Goal: Task Accomplishment & Management: Complete application form

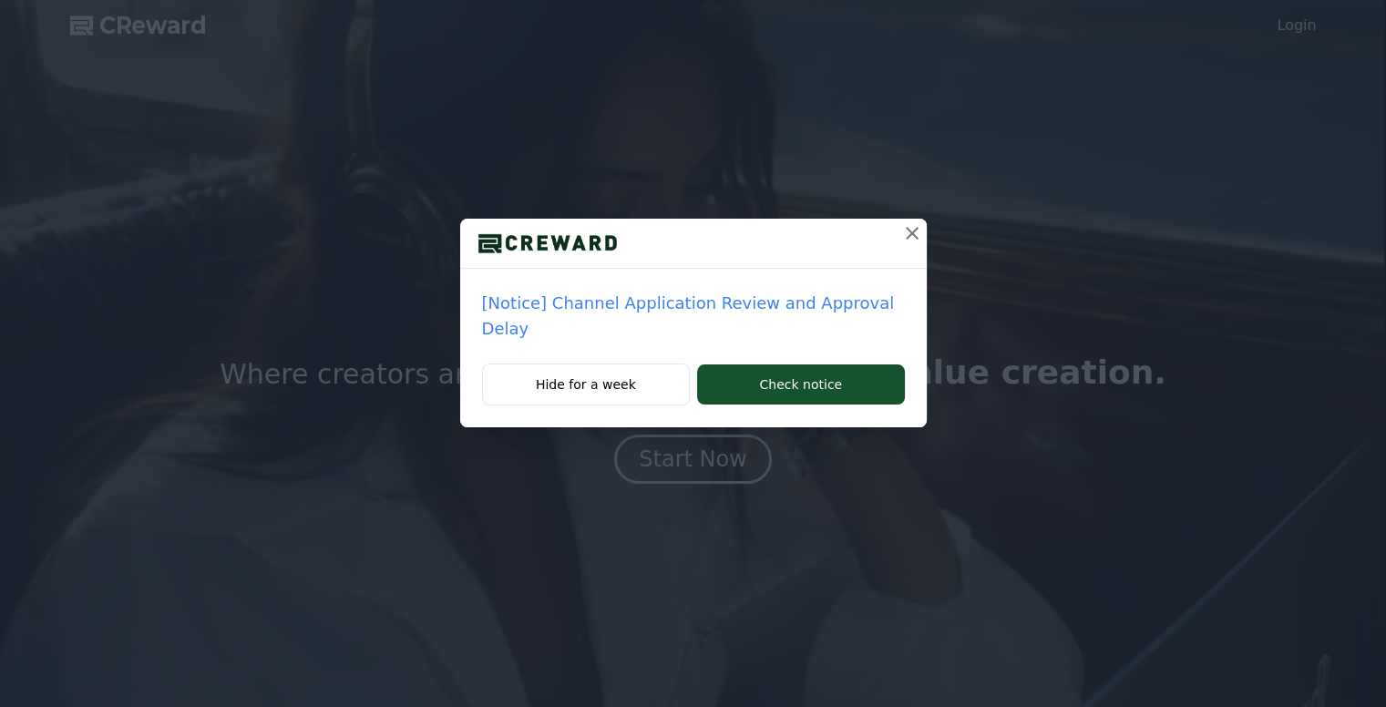
click at [907, 232] on icon at bounding box center [912, 233] width 22 height 22
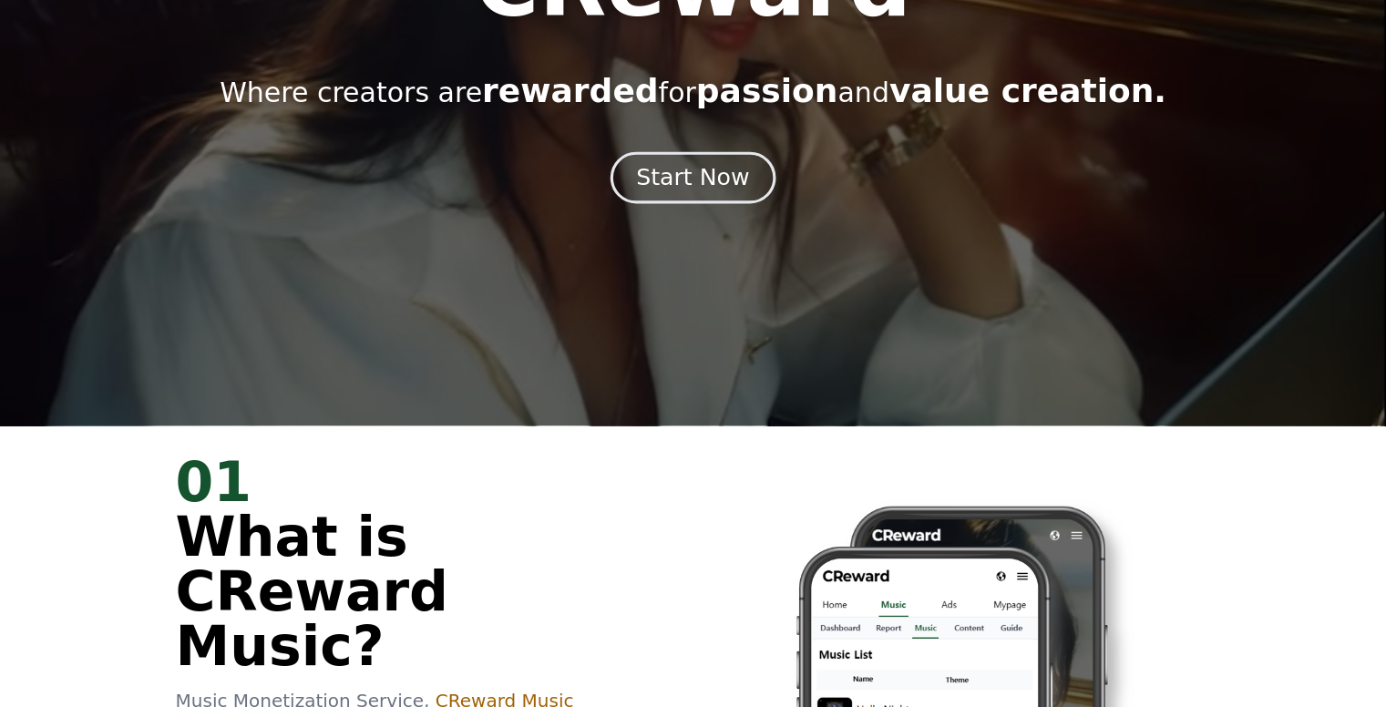
scroll to position [91, 0]
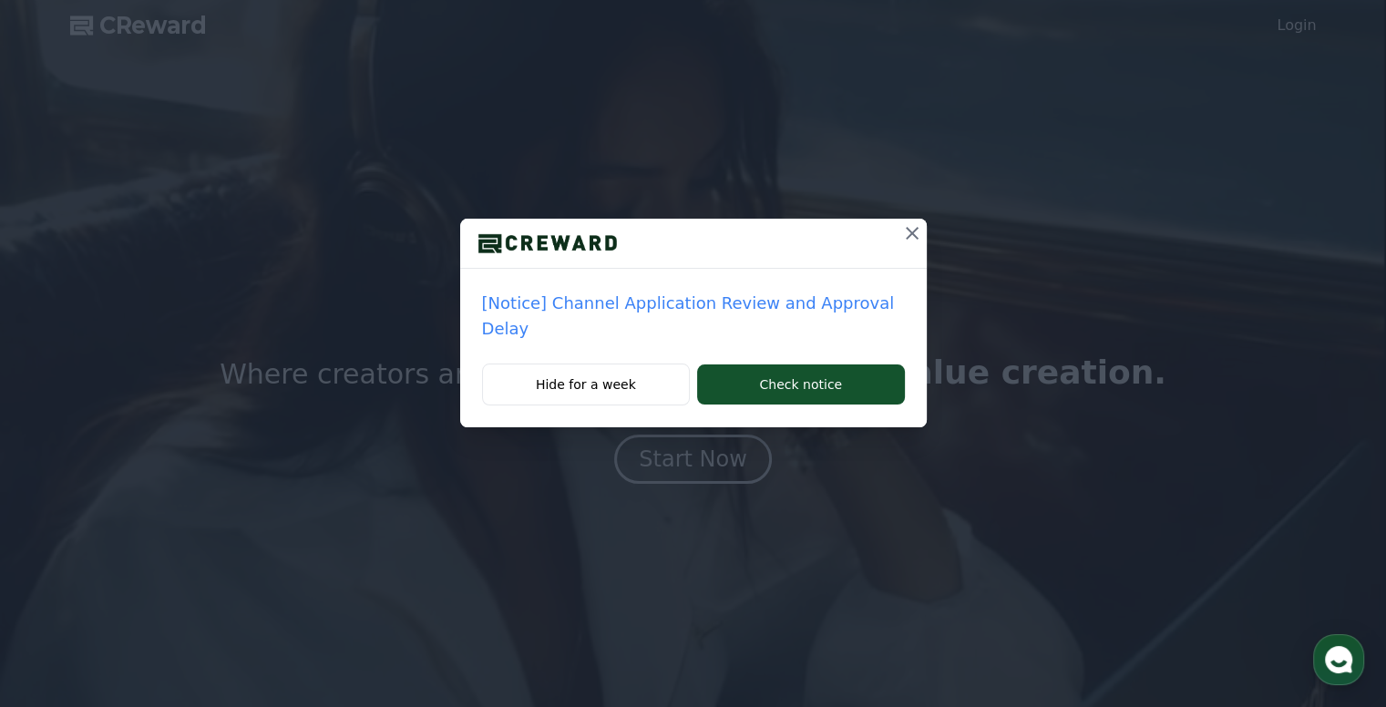
click at [903, 228] on icon at bounding box center [912, 233] width 22 height 22
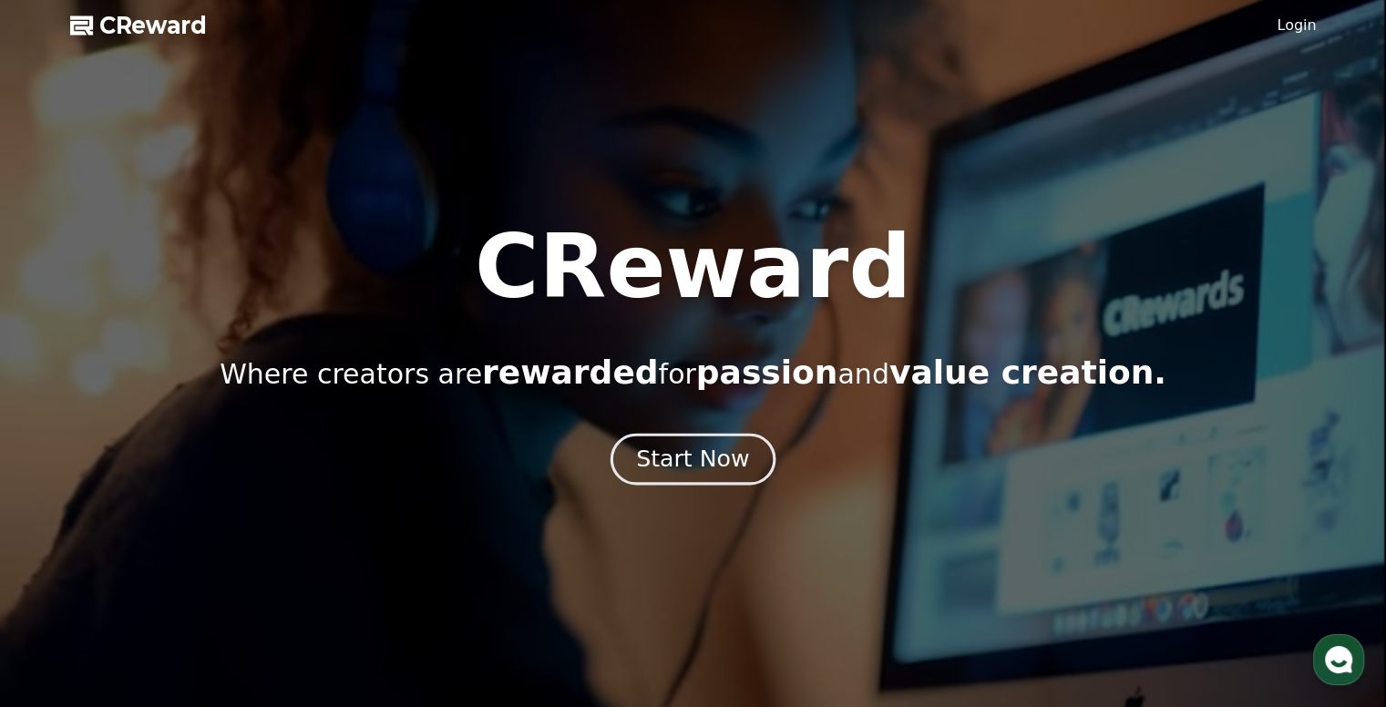
click at [703, 475] on button "Start Now" at bounding box center [692, 460] width 165 height 52
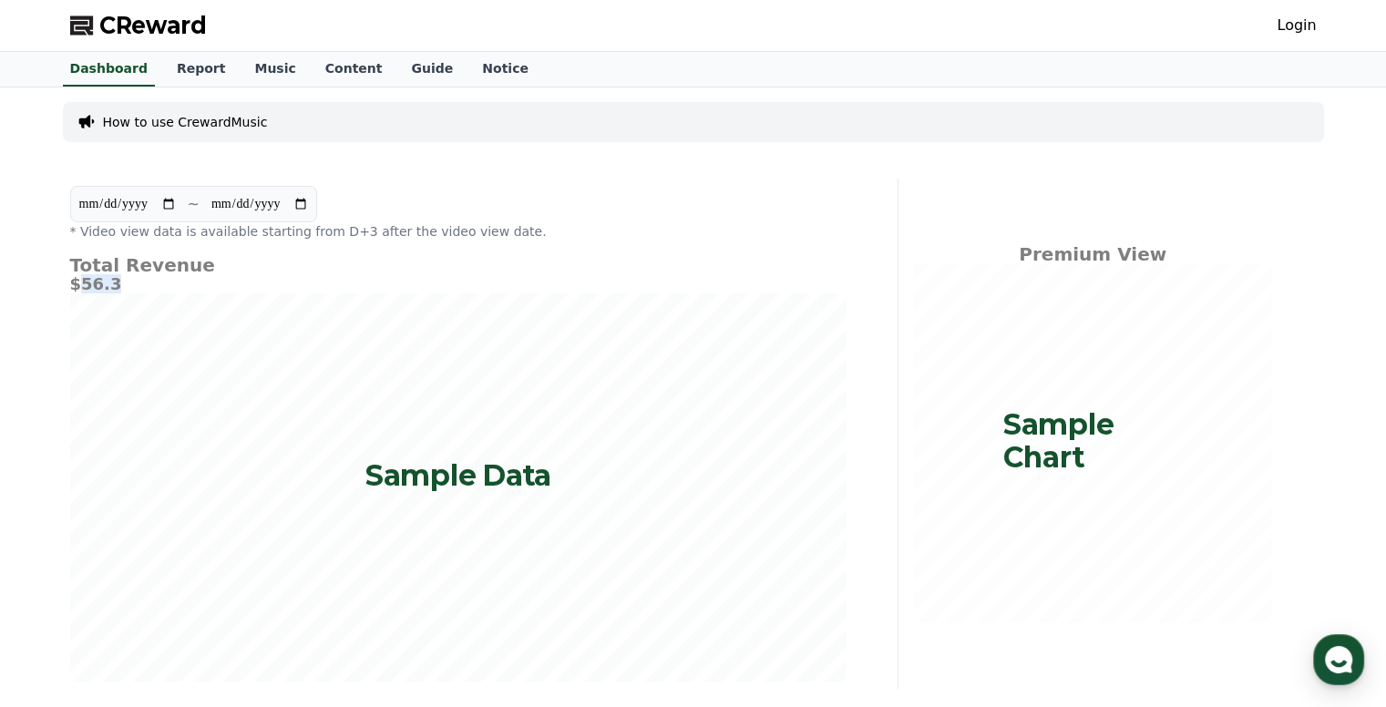
drag, startPoint x: 80, startPoint y: 284, endPoint x: 109, endPoint y: 284, distance: 29.2
click at [109, 284] on h5 "$56.3" at bounding box center [458, 284] width 776 height 18
click at [33, 300] on div "**********" at bounding box center [693, 531] width 1386 height 888
click at [178, 71] on link "Report" at bounding box center [201, 69] width 78 height 35
click at [1300, 23] on link "Login" at bounding box center [1295, 26] width 39 height 22
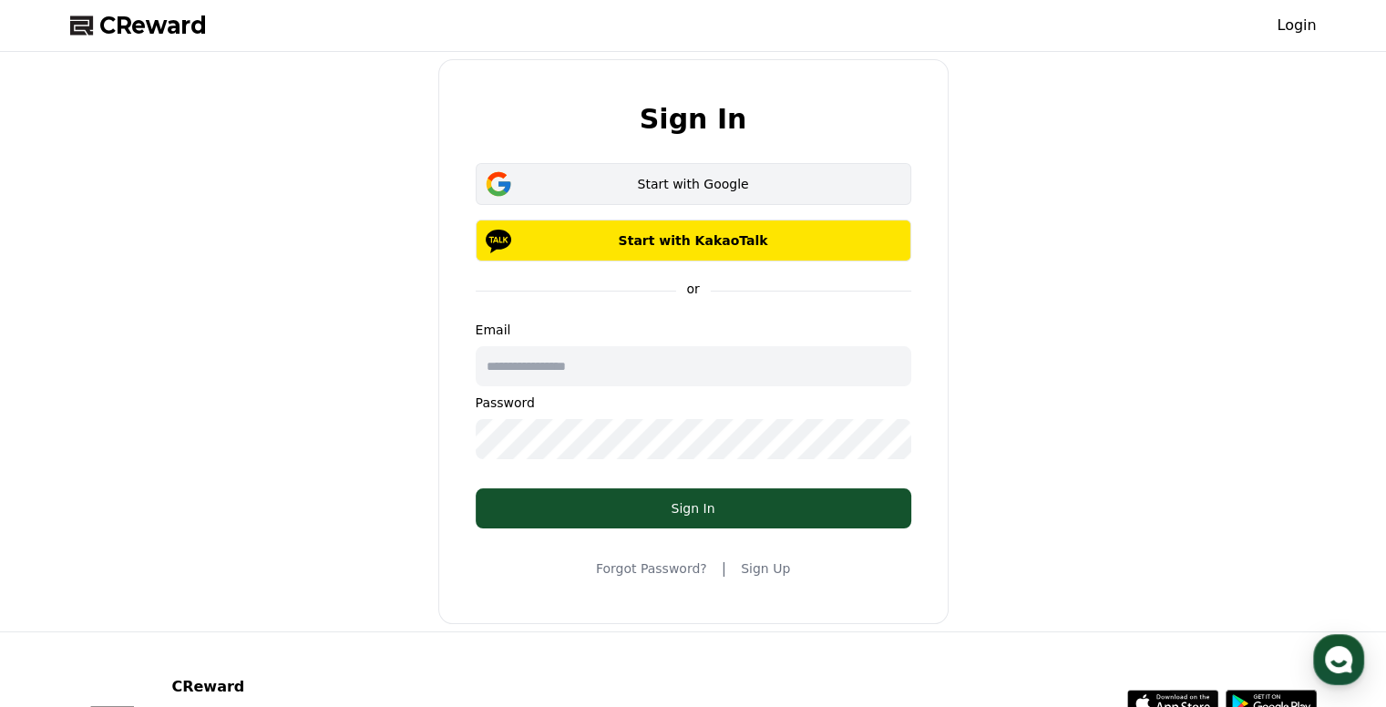
click at [713, 186] on div "Start with Google" at bounding box center [693, 184] width 383 height 18
click at [700, 181] on div "Start with Google" at bounding box center [693, 184] width 383 height 18
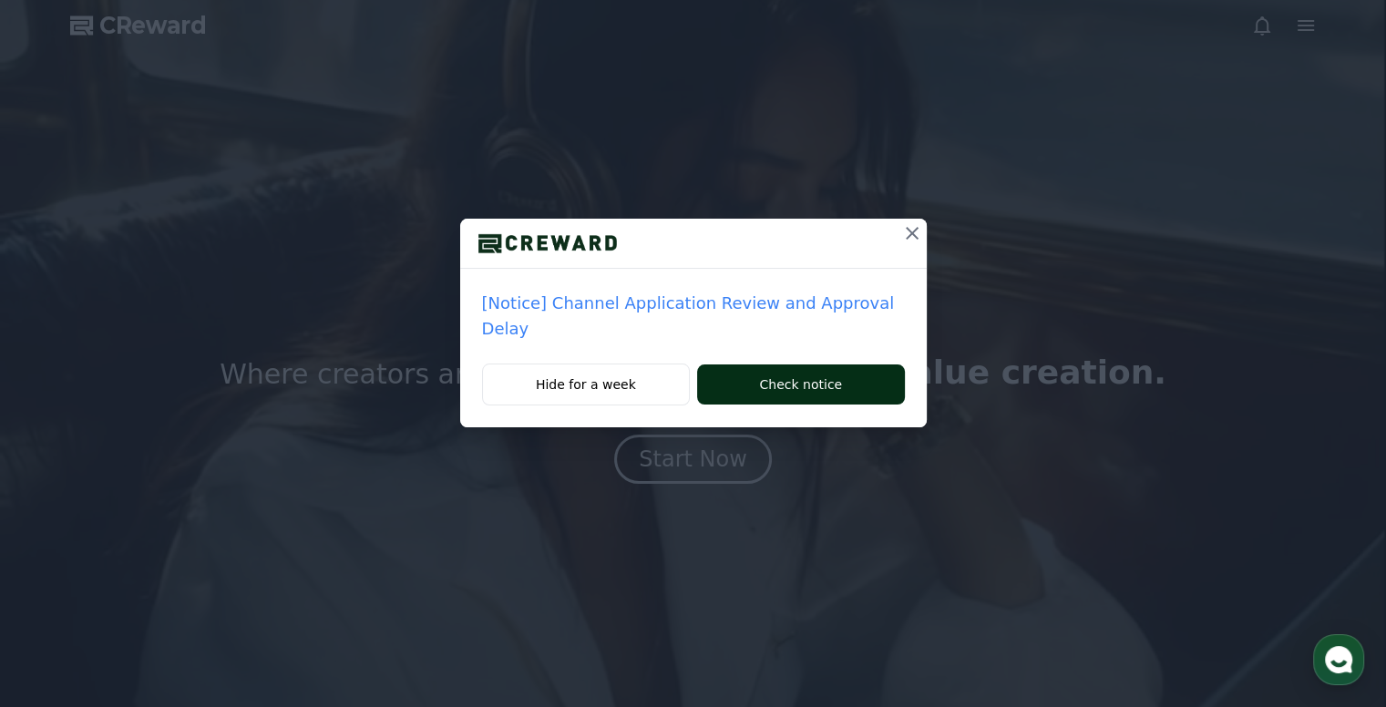
click at [770, 365] on button "Check notice" at bounding box center [800, 384] width 207 height 40
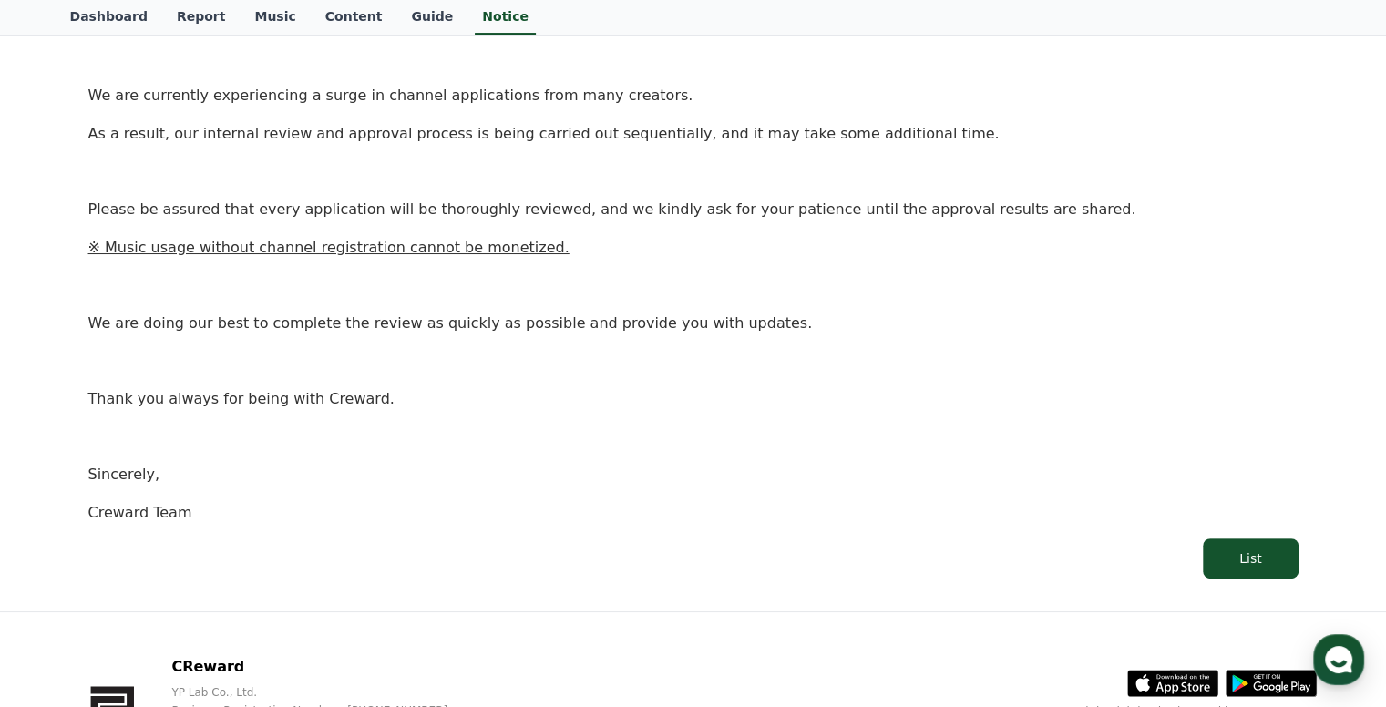
scroll to position [364, 0]
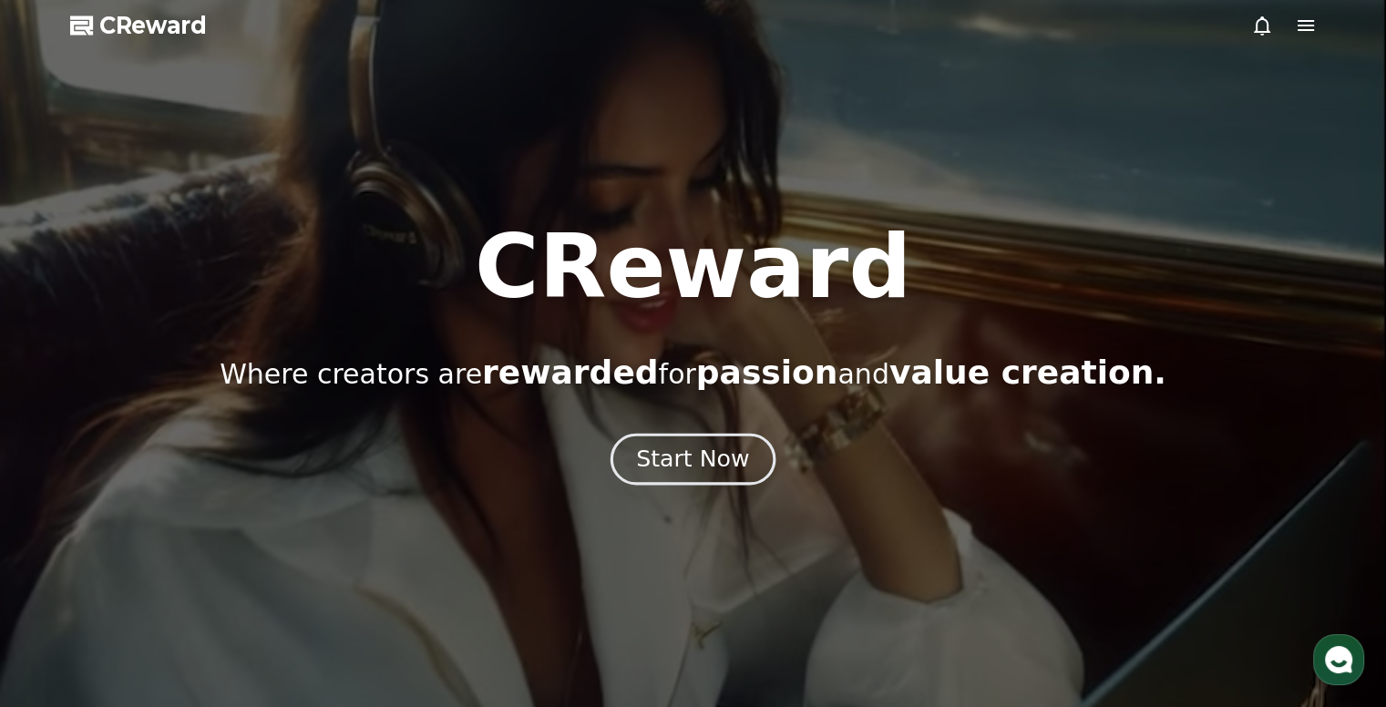
click at [683, 471] on div "Start Now" at bounding box center [692, 459] width 113 height 31
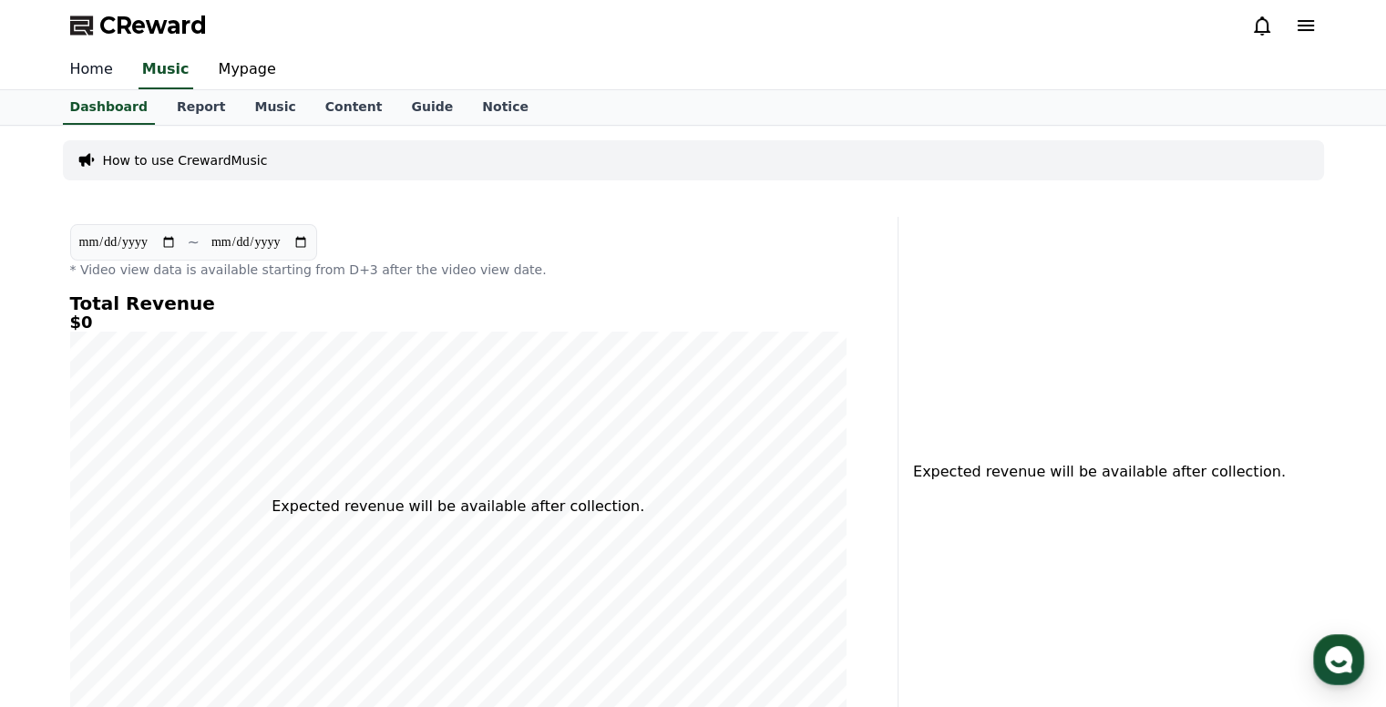
click at [86, 68] on link "Home" at bounding box center [92, 70] width 72 height 38
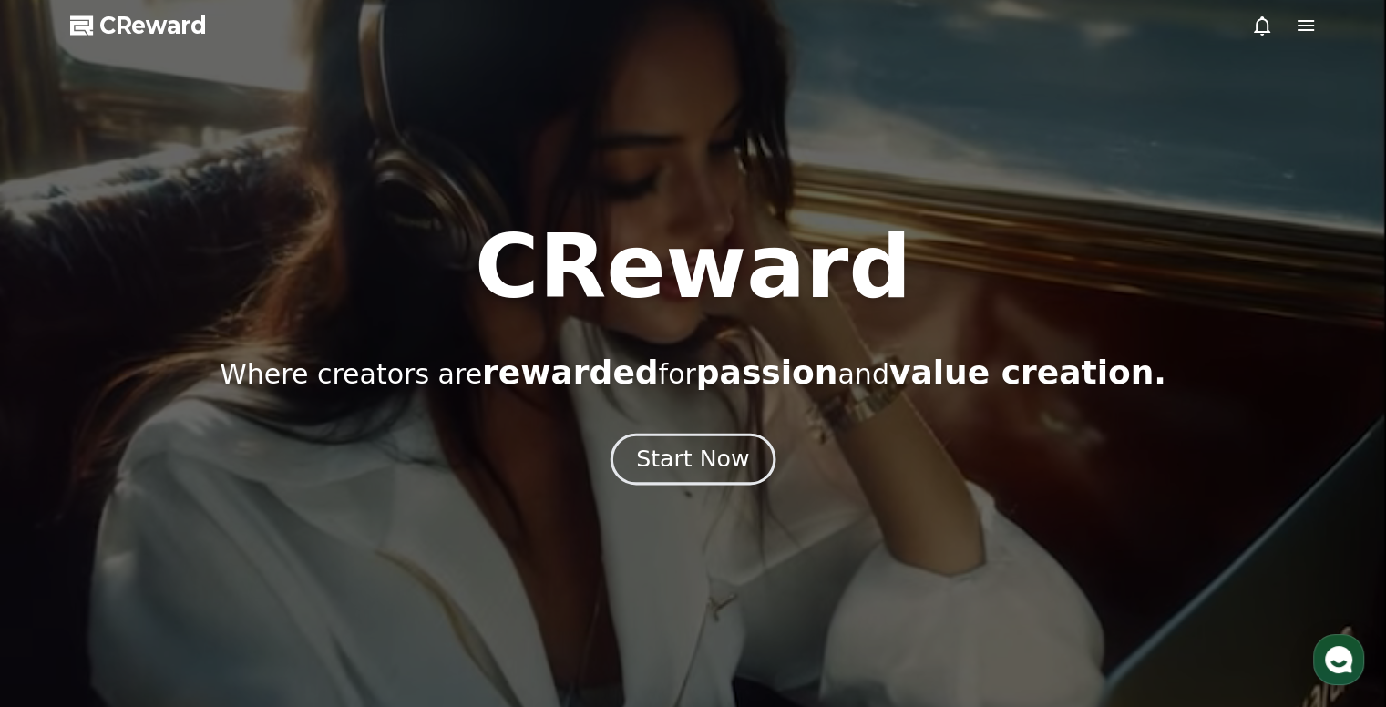
click at [732, 446] on div "Start Now" at bounding box center [692, 459] width 113 height 31
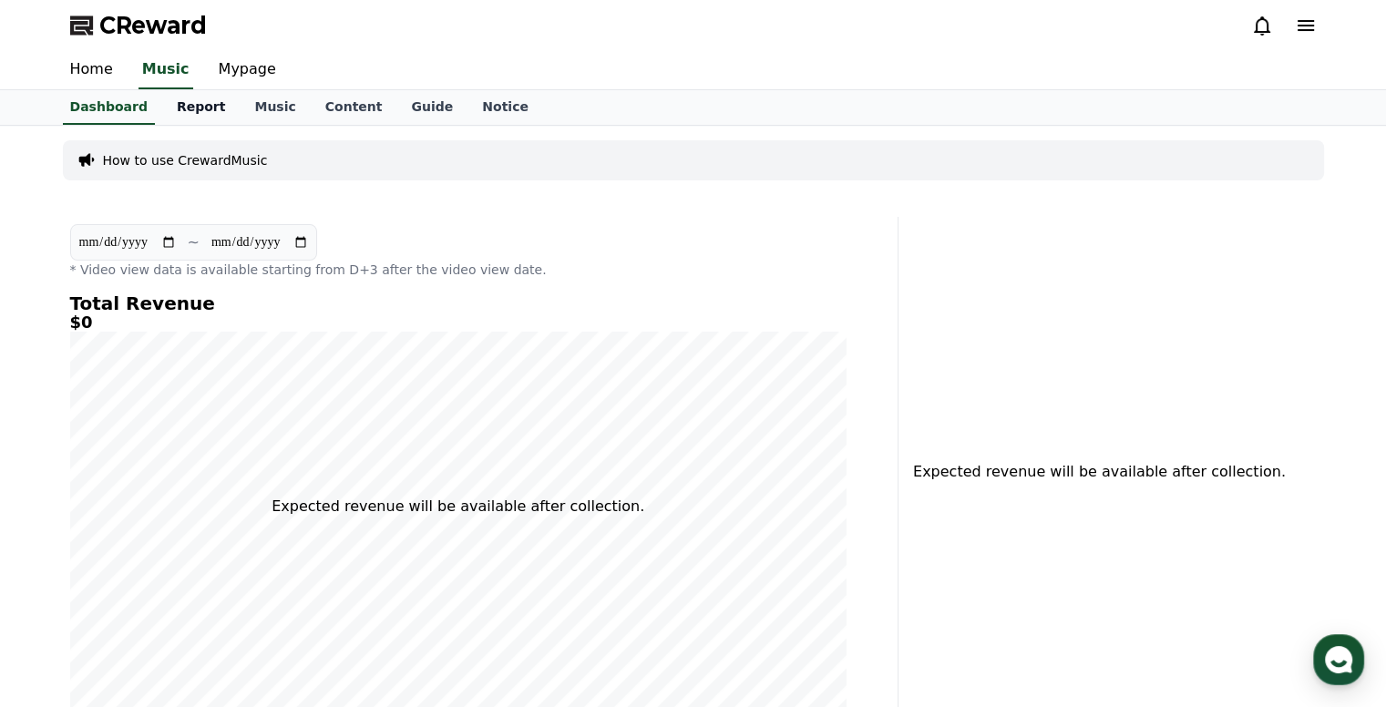
click at [192, 108] on link "Report" at bounding box center [201, 107] width 78 height 35
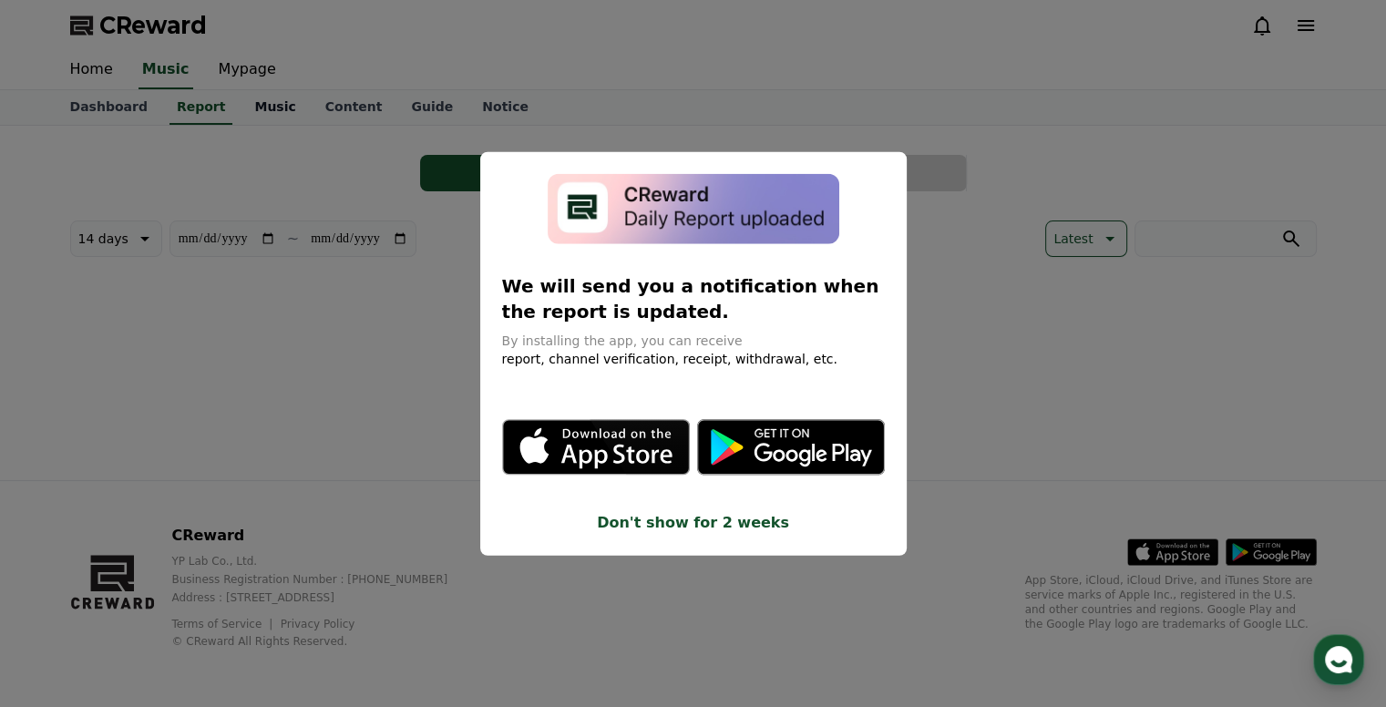
click at [249, 101] on button "close modal" at bounding box center [693, 353] width 1386 height 707
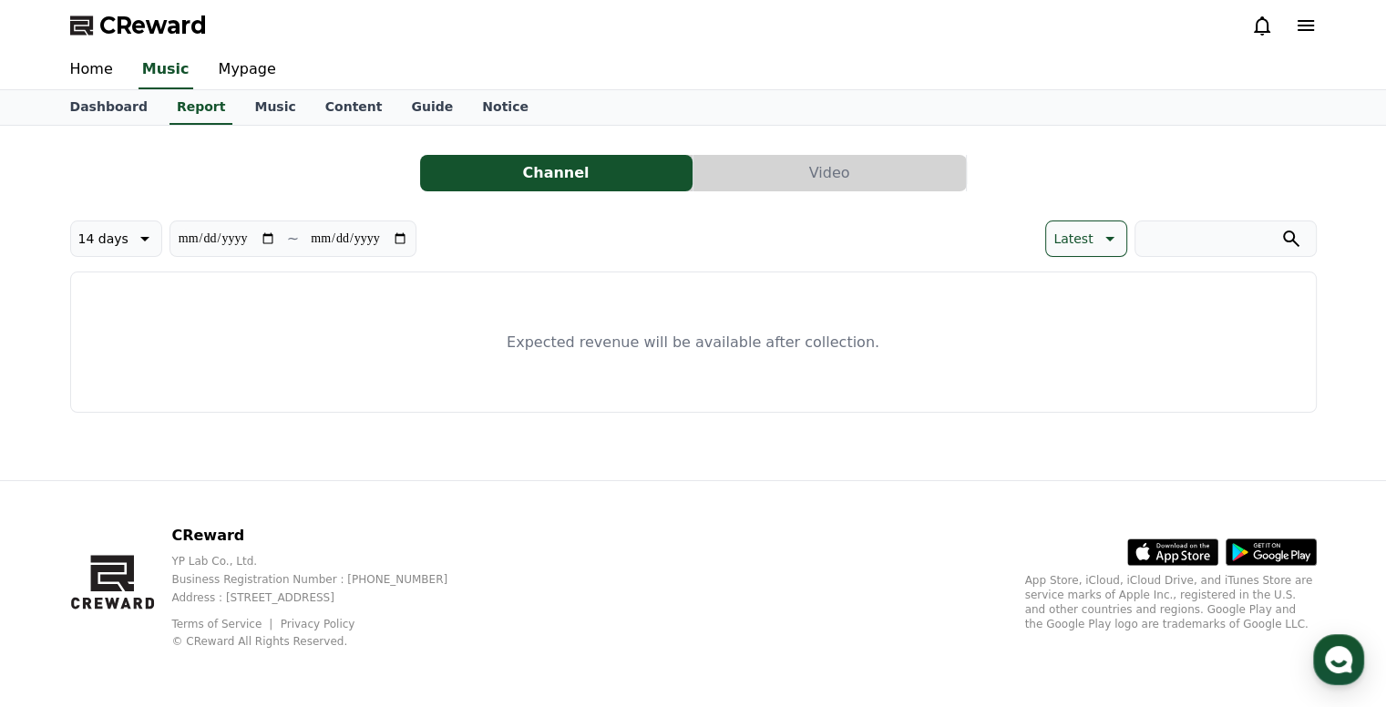
click at [810, 182] on button "Video" at bounding box center [829, 173] width 272 height 36
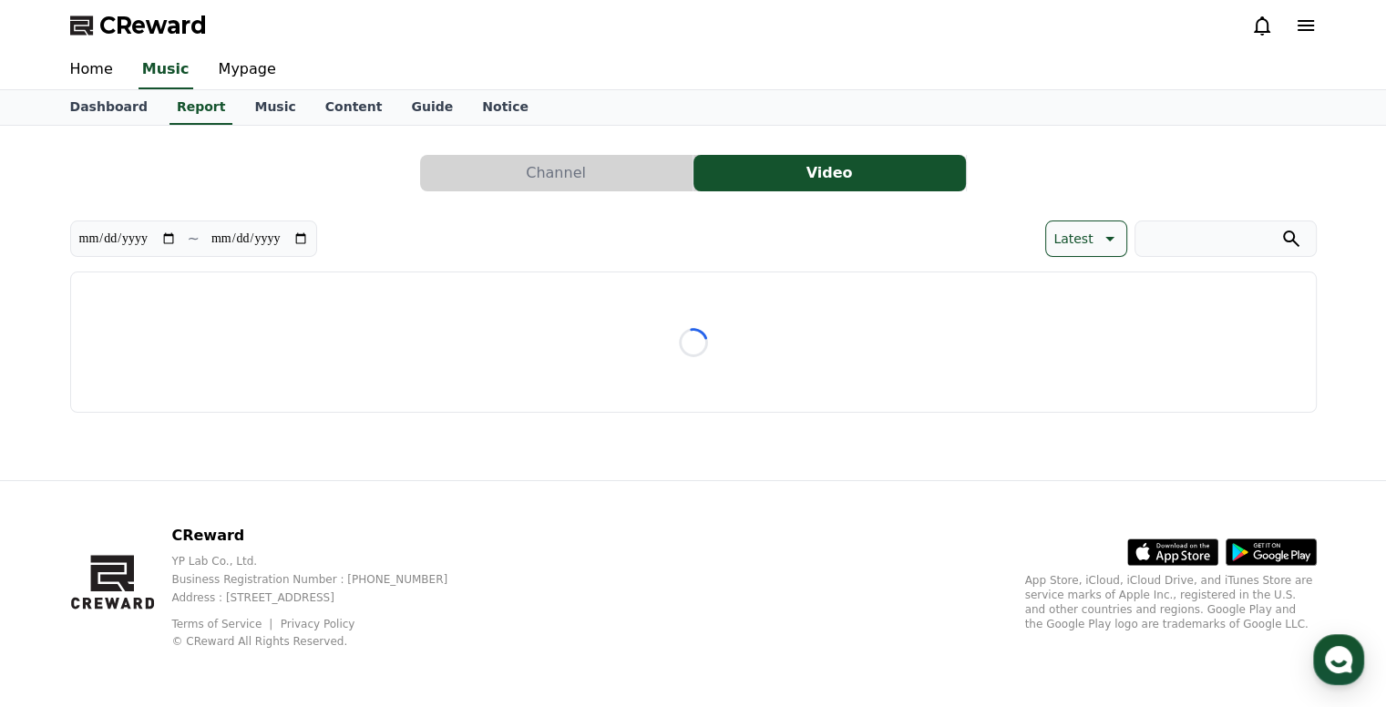
click at [810, 175] on button "Video" at bounding box center [829, 173] width 272 height 36
click at [245, 103] on link "Music" at bounding box center [275, 107] width 70 height 35
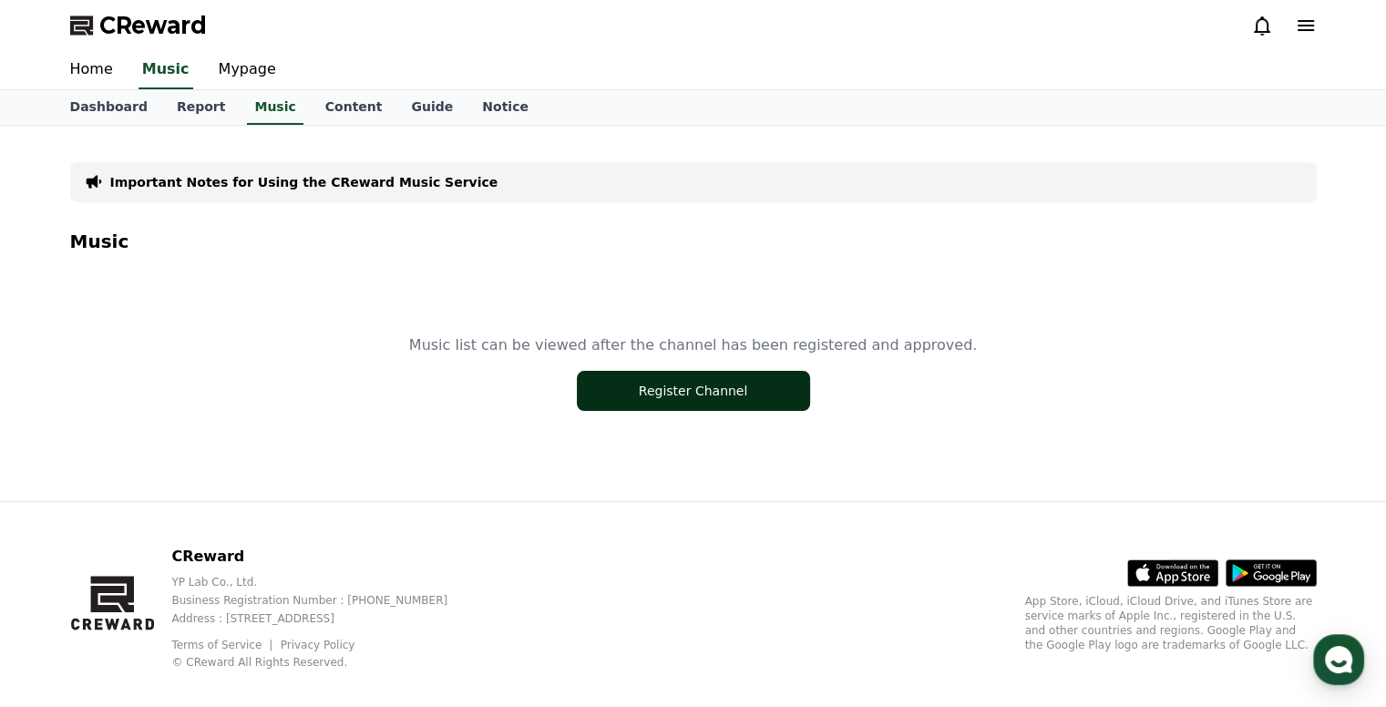
click at [663, 404] on button "Register Channel" at bounding box center [693, 391] width 233 height 40
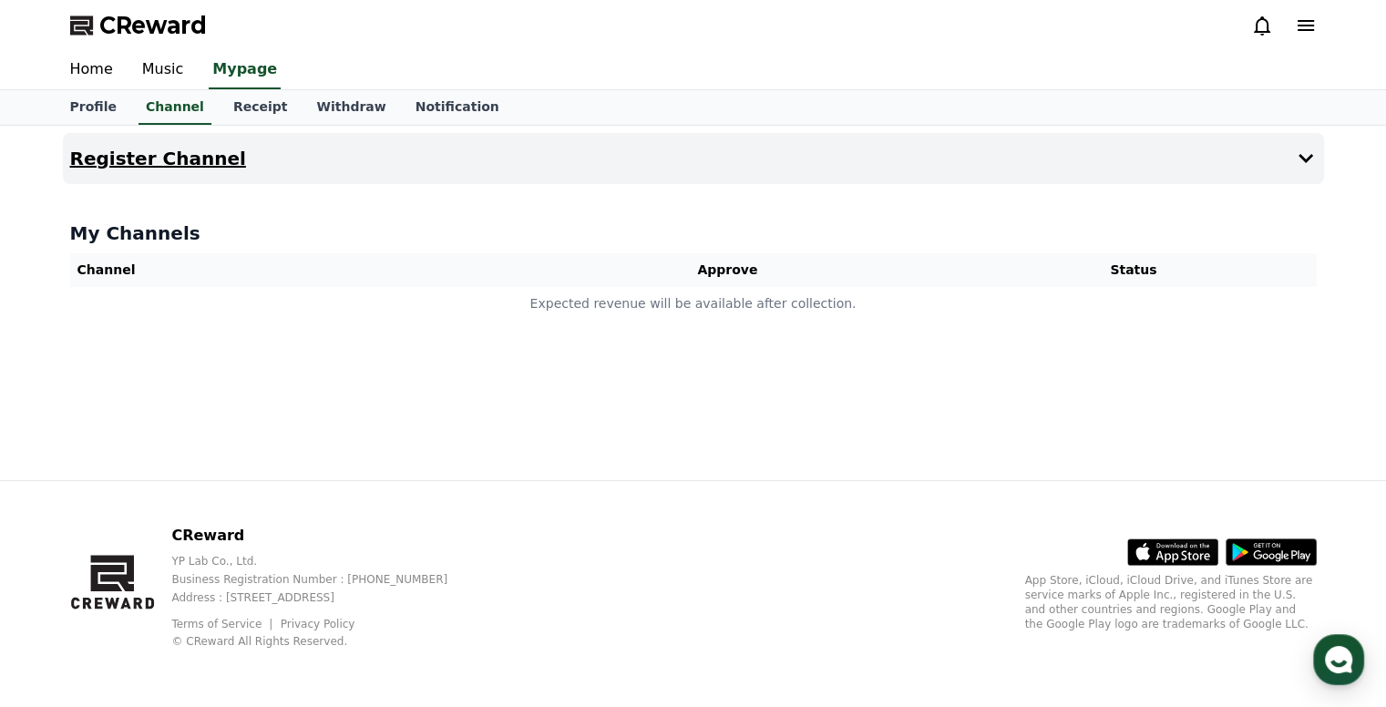
click at [1308, 154] on icon at bounding box center [1306, 159] width 22 height 22
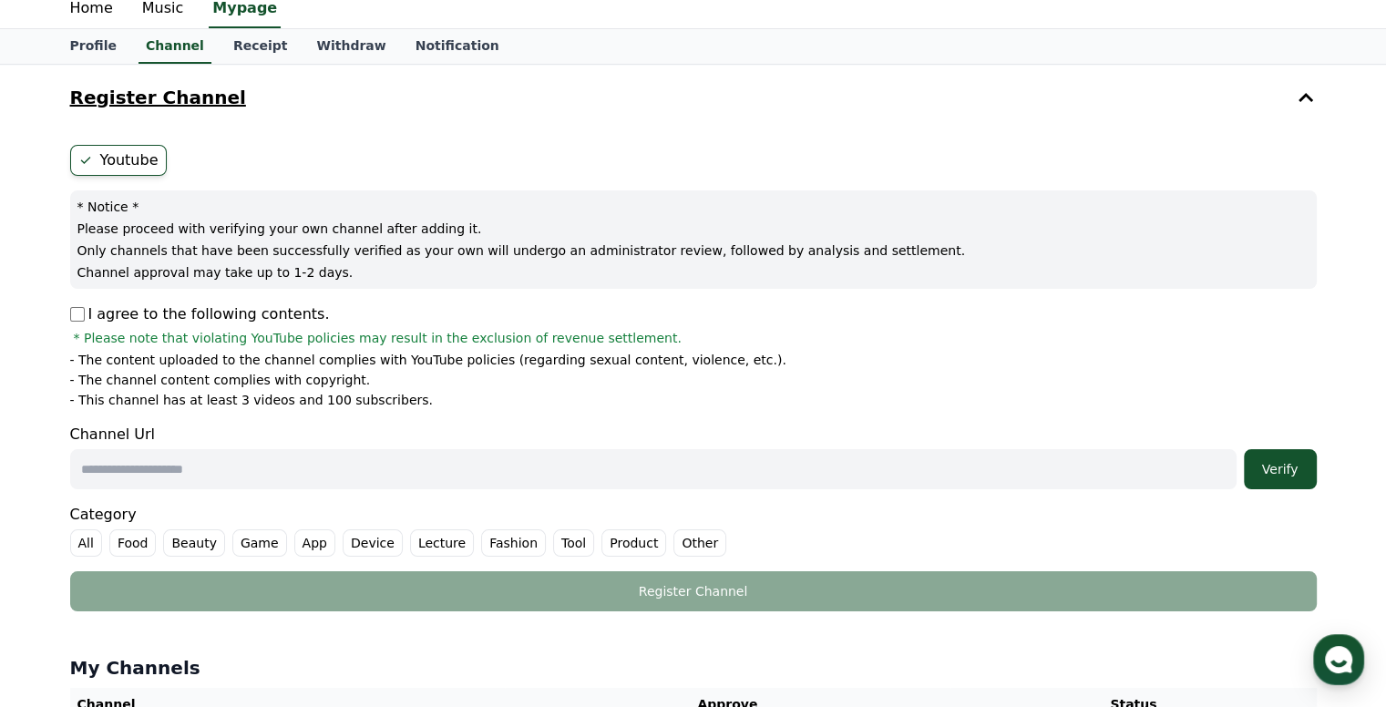
scroll to position [91, 0]
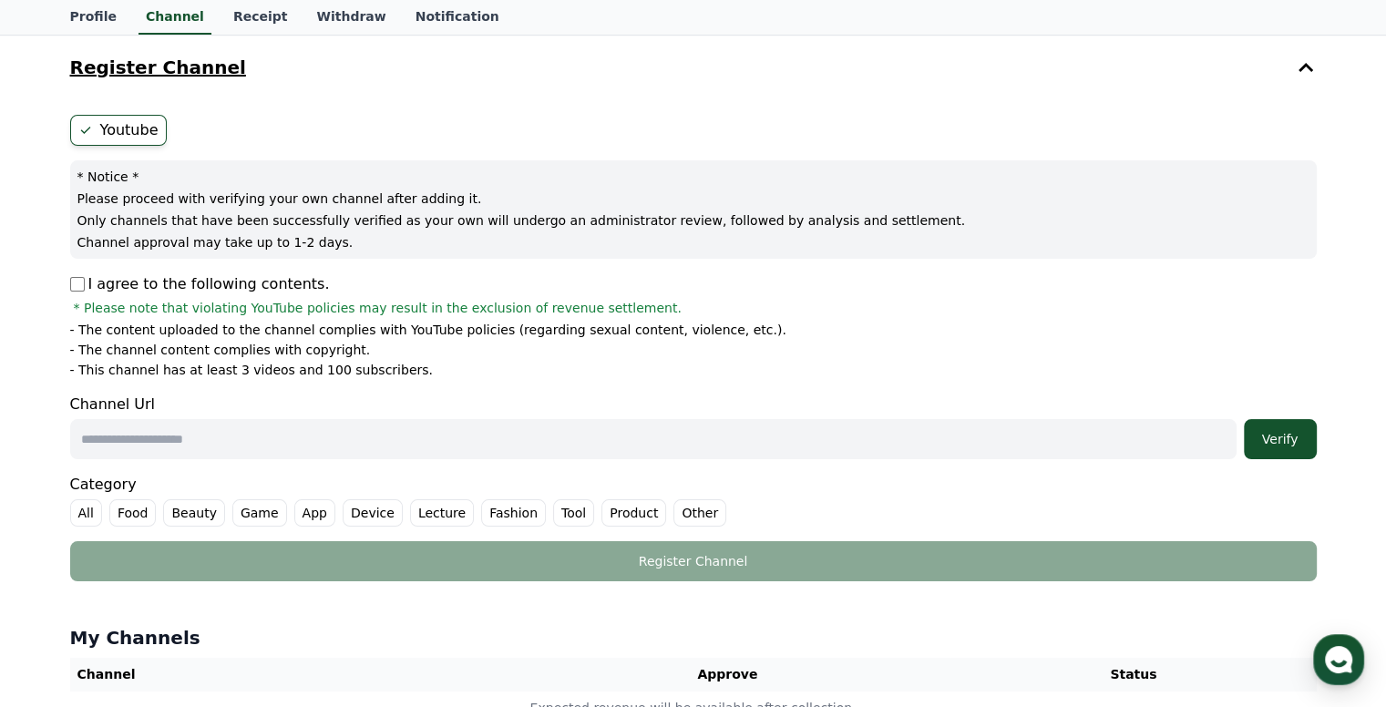
click at [243, 438] on input "text" at bounding box center [653, 439] width 1166 height 40
paste input "**********"
type input "**********"
click at [1266, 442] on div "Verify" at bounding box center [1280, 439] width 58 height 18
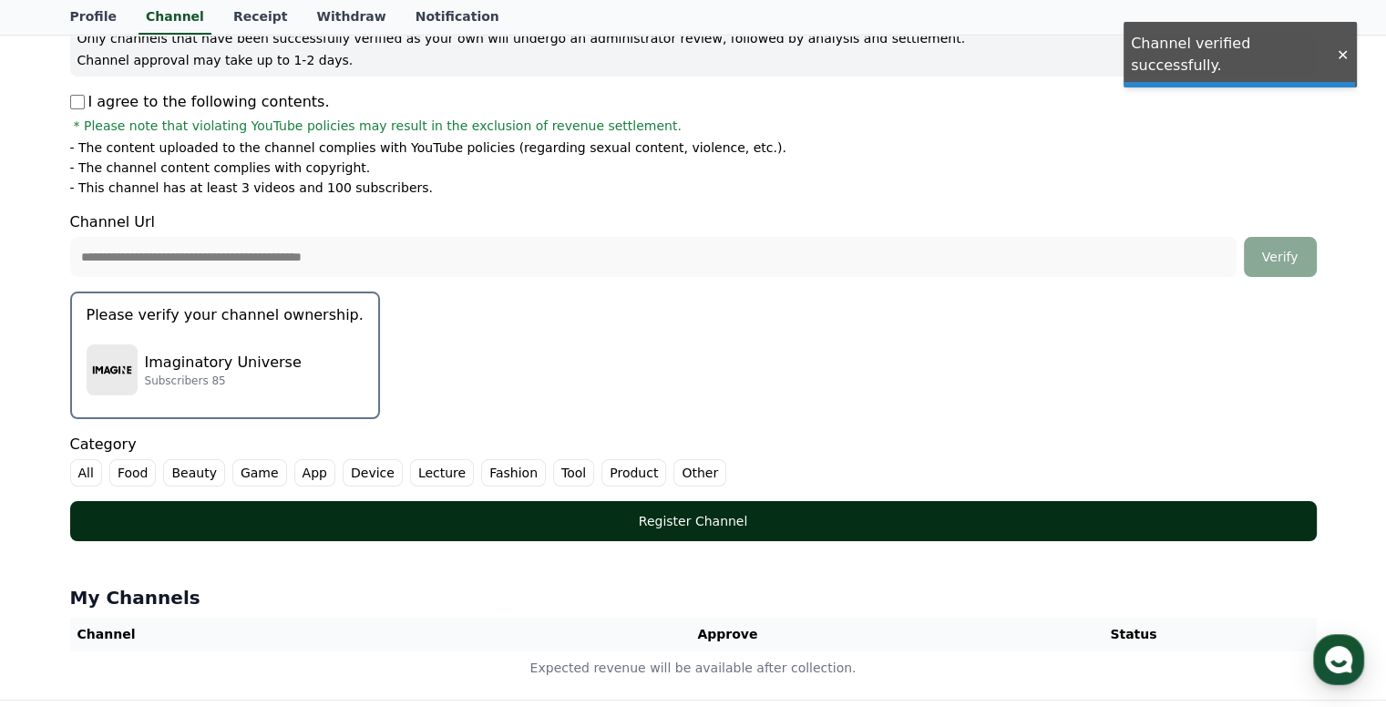
scroll to position [363, 0]
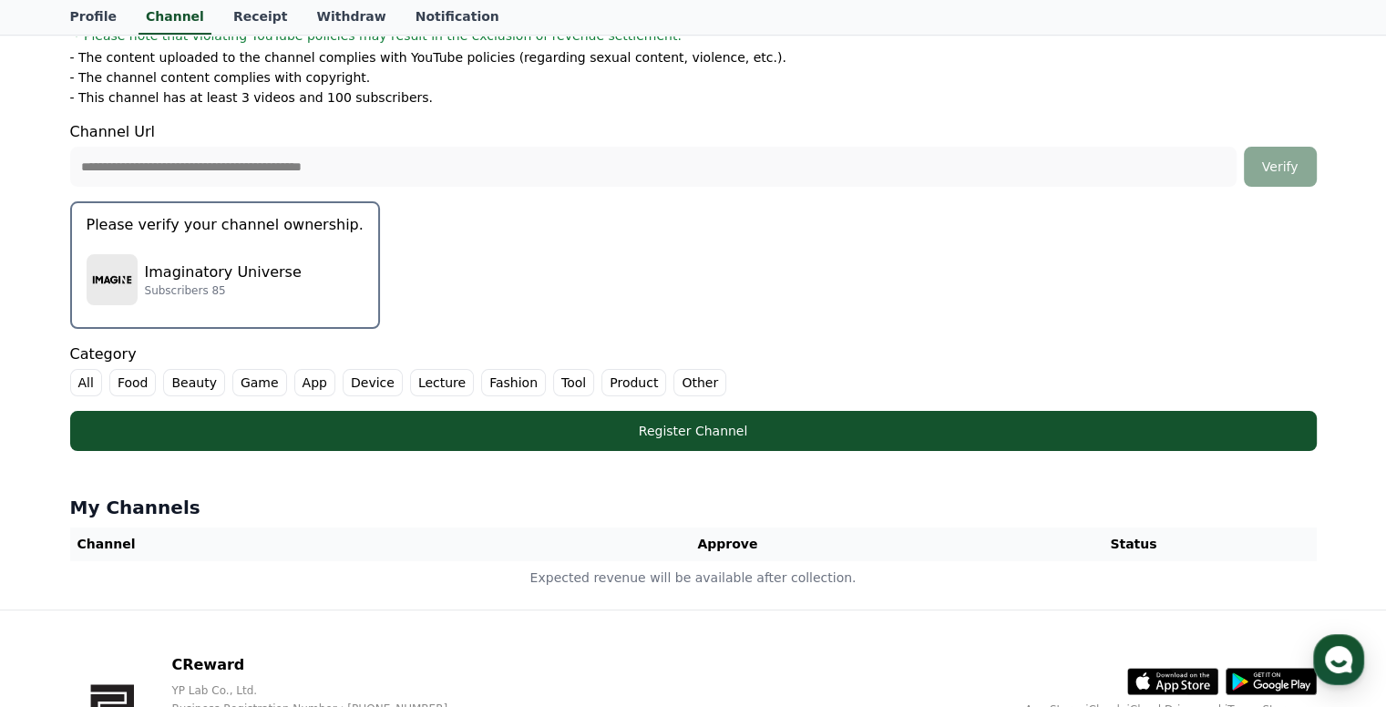
click at [201, 230] on p "Please verify your channel ownership." at bounding box center [225, 225] width 277 height 22
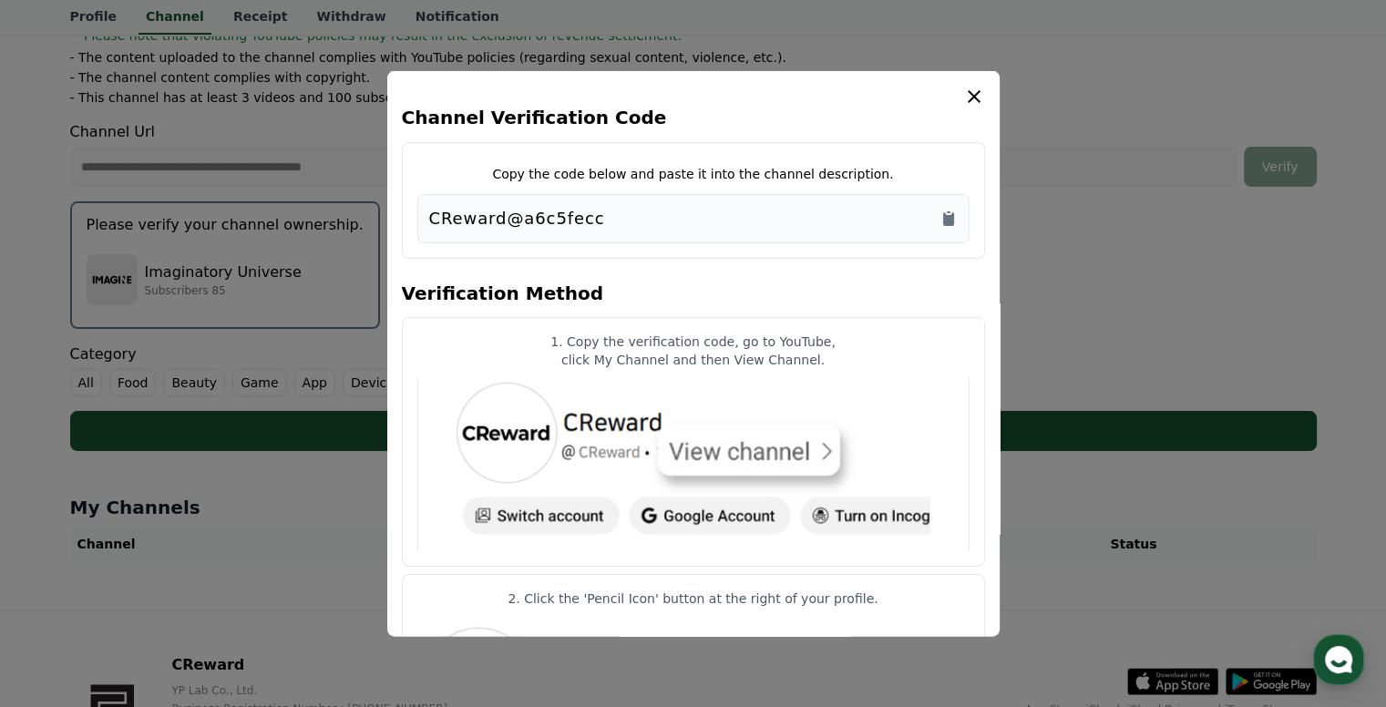
click at [958, 217] on div "CReward@a6c5fecc" at bounding box center [693, 218] width 552 height 49
click at [952, 217] on icon "Copy to clipboard" at bounding box center [948, 219] width 11 height 14
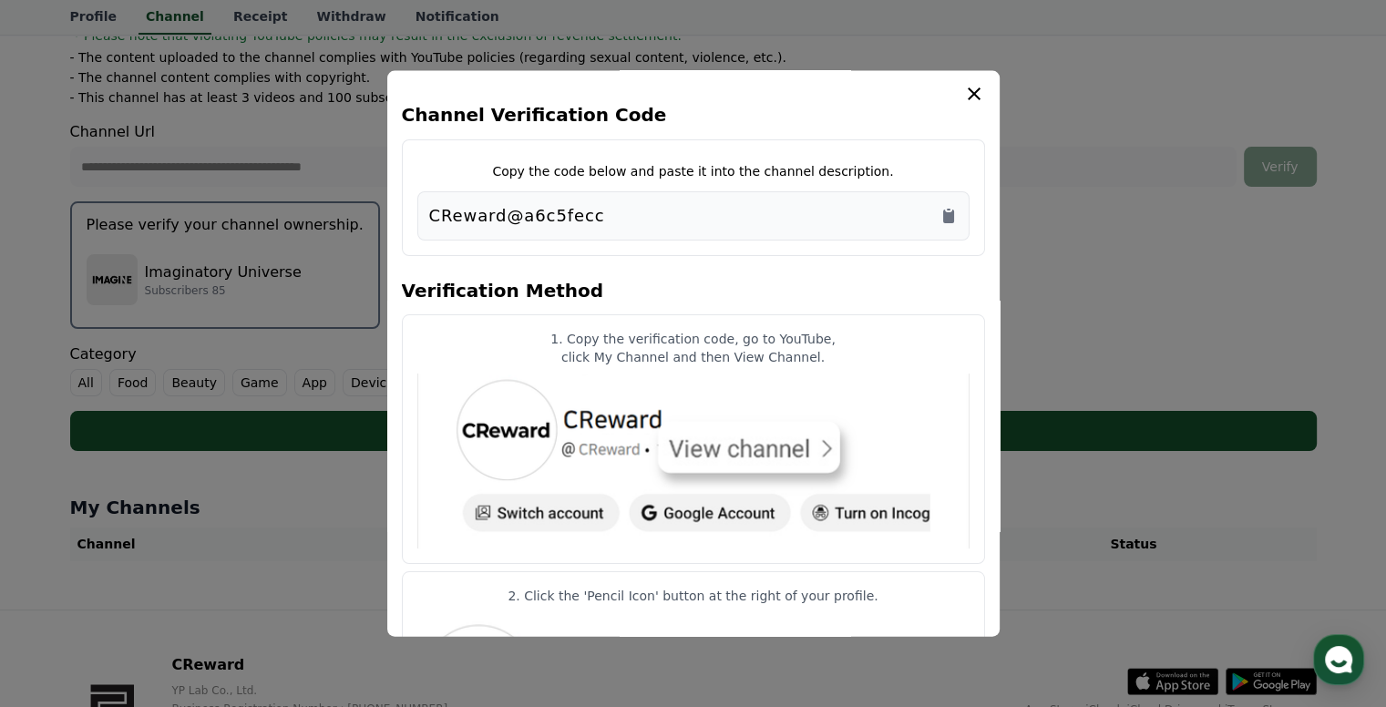
scroll to position [0, 0]
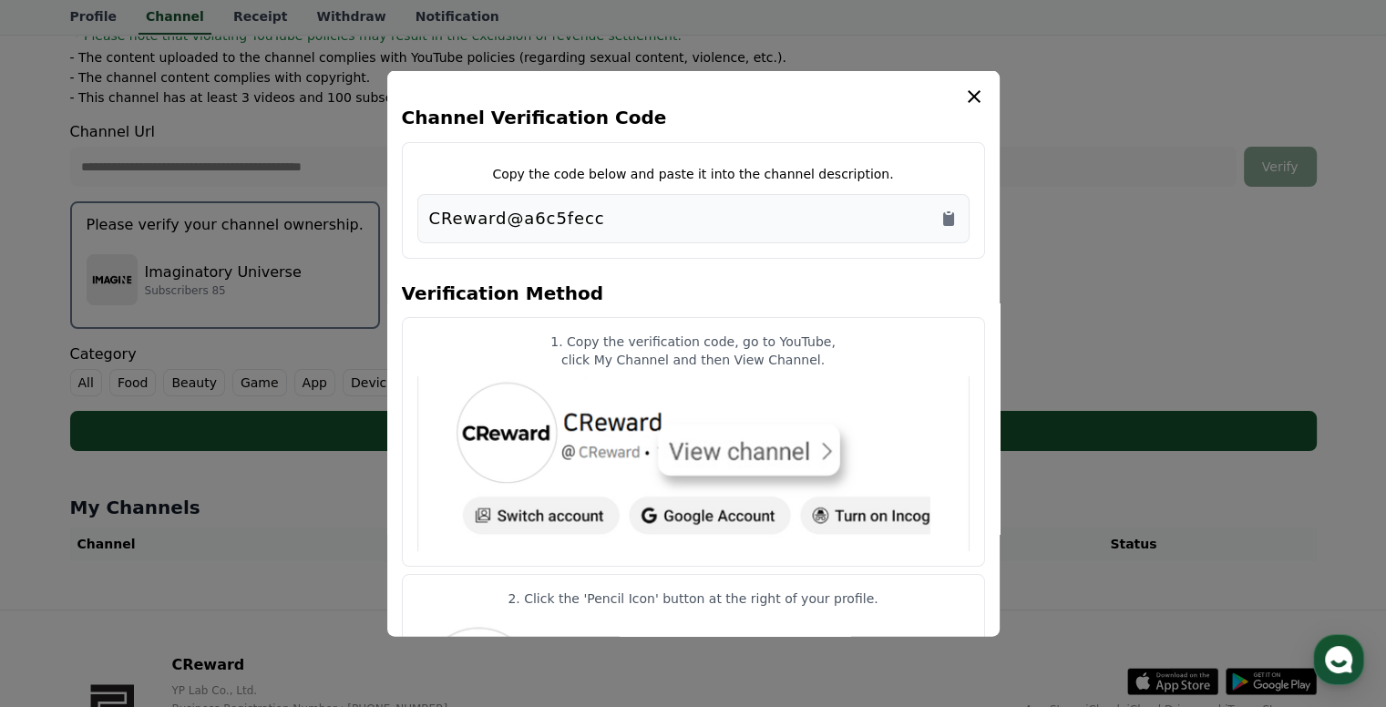
click at [974, 85] on div "Channel Verification Code Copy the code below and paste it into the channel des…" at bounding box center [693, 354] width 612 height 566
click at [974, 97] on icon "modal" at bounding box center [974, 96] width 13 height 13
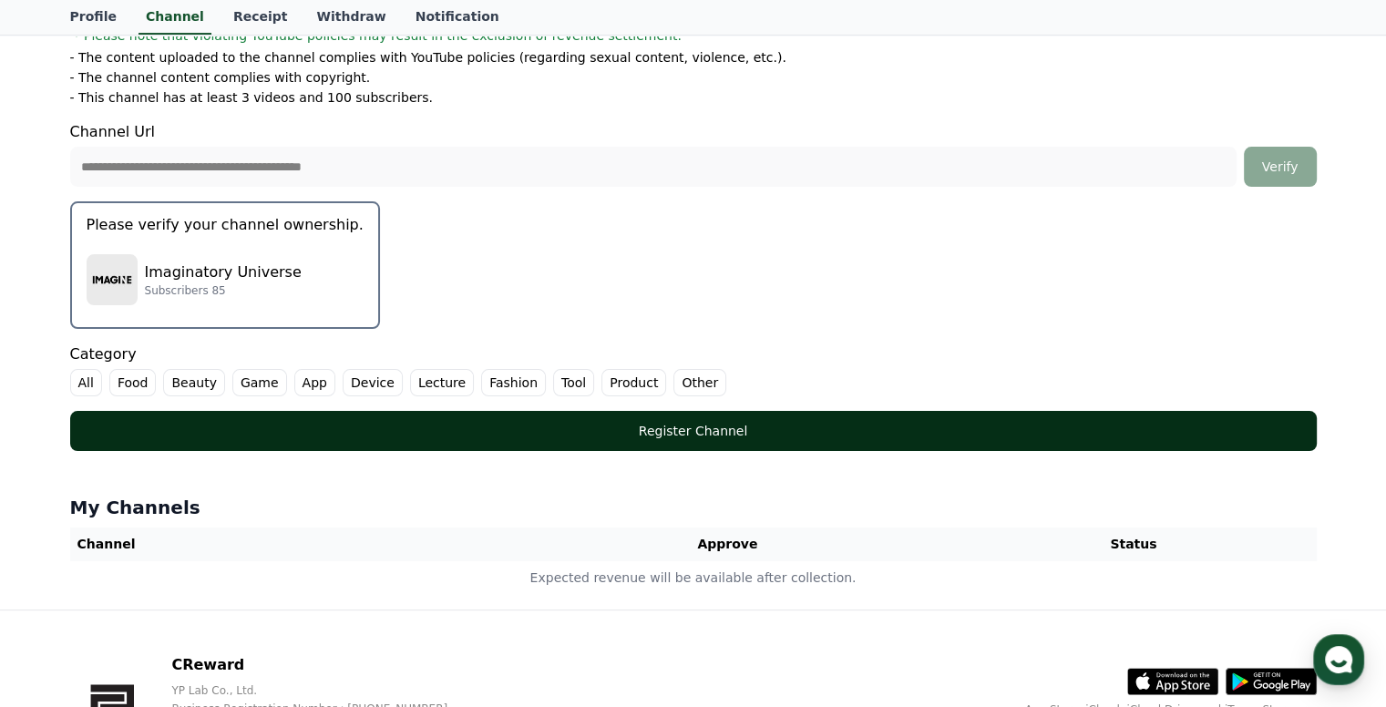
click at [721, 431] on div "Register Channel" at bounding box center [693, 431] width 1173 height 18
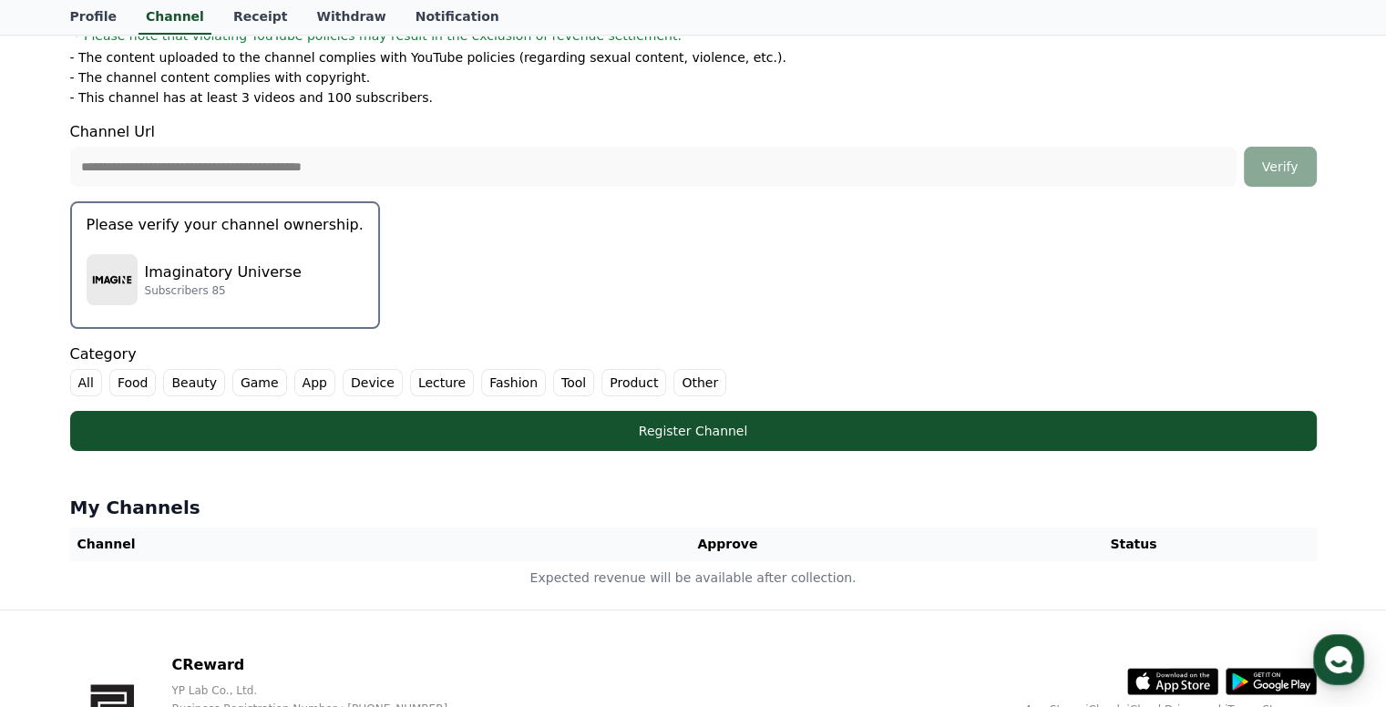
click at [673, 375] on label "Other" at bounding box center [699, 382] width 53 height 27
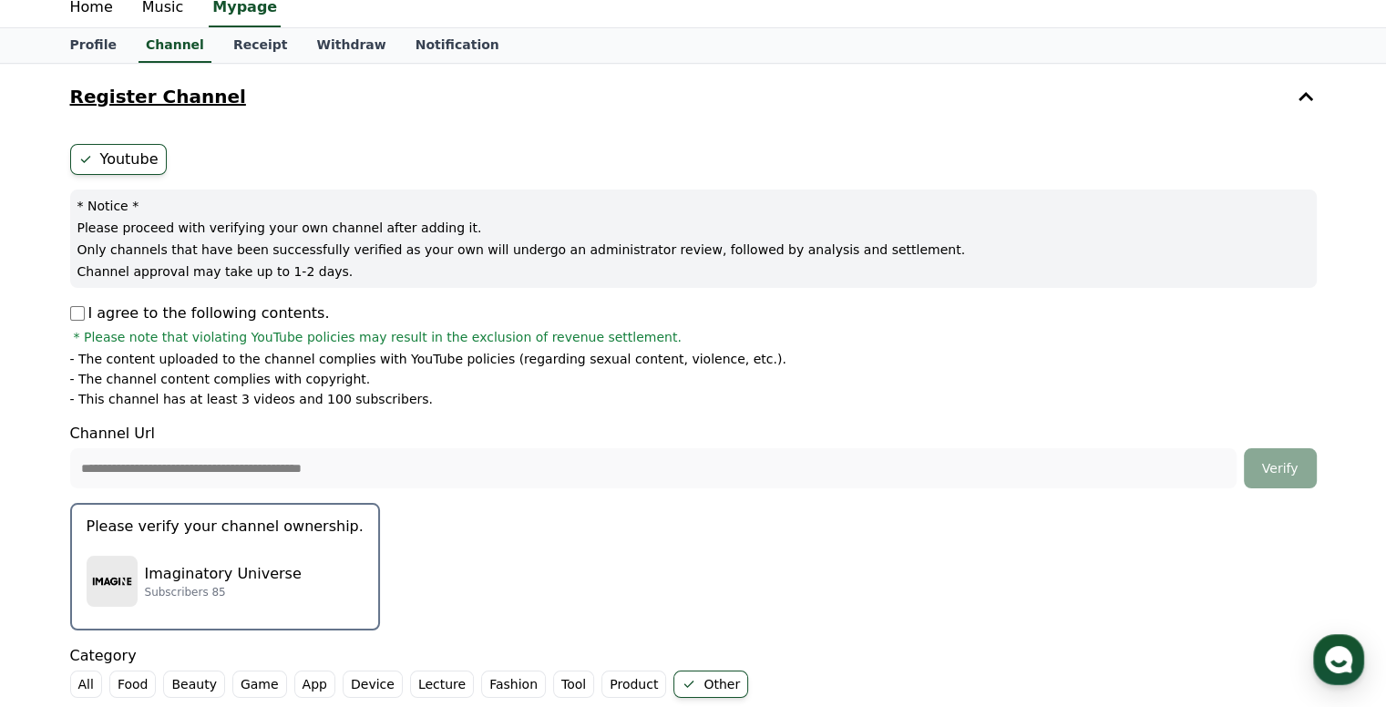
scroll to position [182, 0]
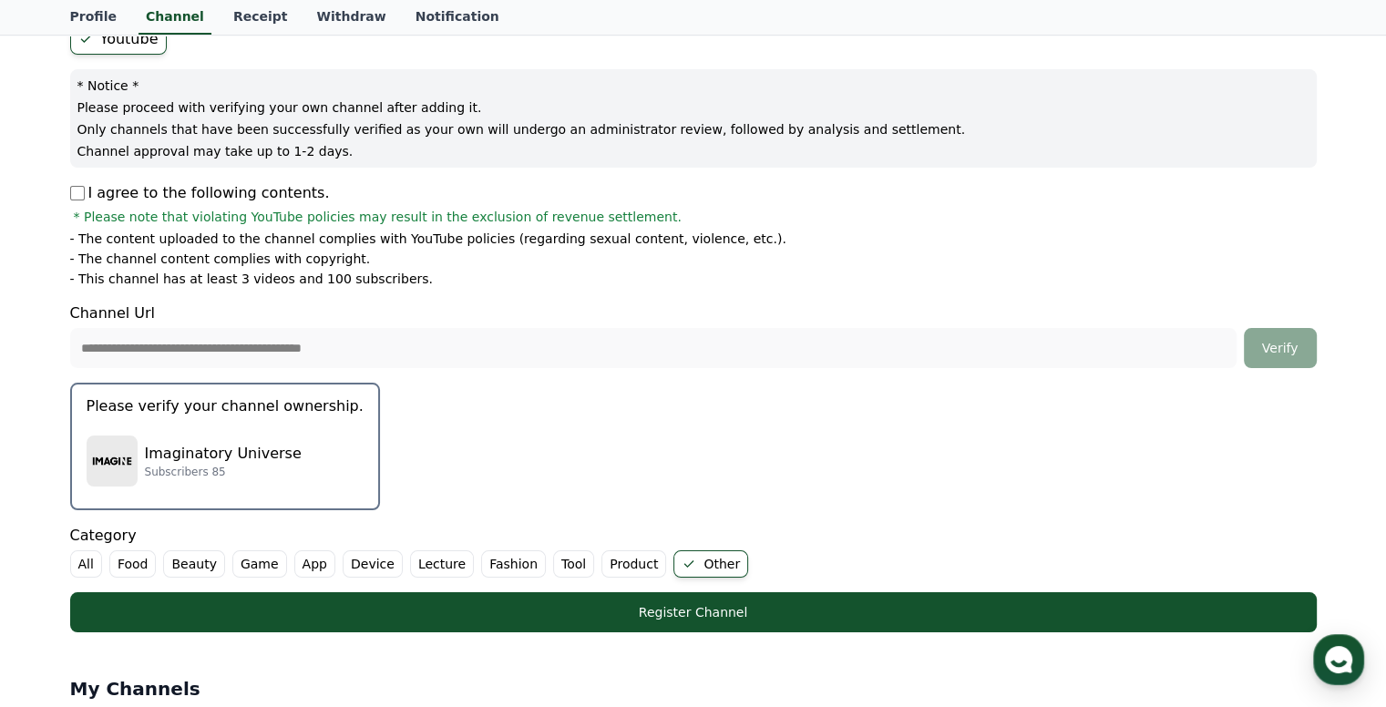
drag, startPoint x: 91, startPoint y: 279, endPoint x: 295, endPoint y: 282, distance: 204.1
click at [295, 282] on p "- This channel has at least 3 videos and 100 subscribers." at bounding box center [251, 279] width 363 height 18
drag, startPoint x: 137, startPoint y: 254, endPoint x: 323, endPoint y: 261, distance: 186.9
click at [323, 261] on p "- The channel content complies with copyright." at bounding box center [220, 259] width 301 height 18
drag, startPoint x: 128, startPoint y: 236, endPoint x: 554, endPoint y: 230, distance: 426.4
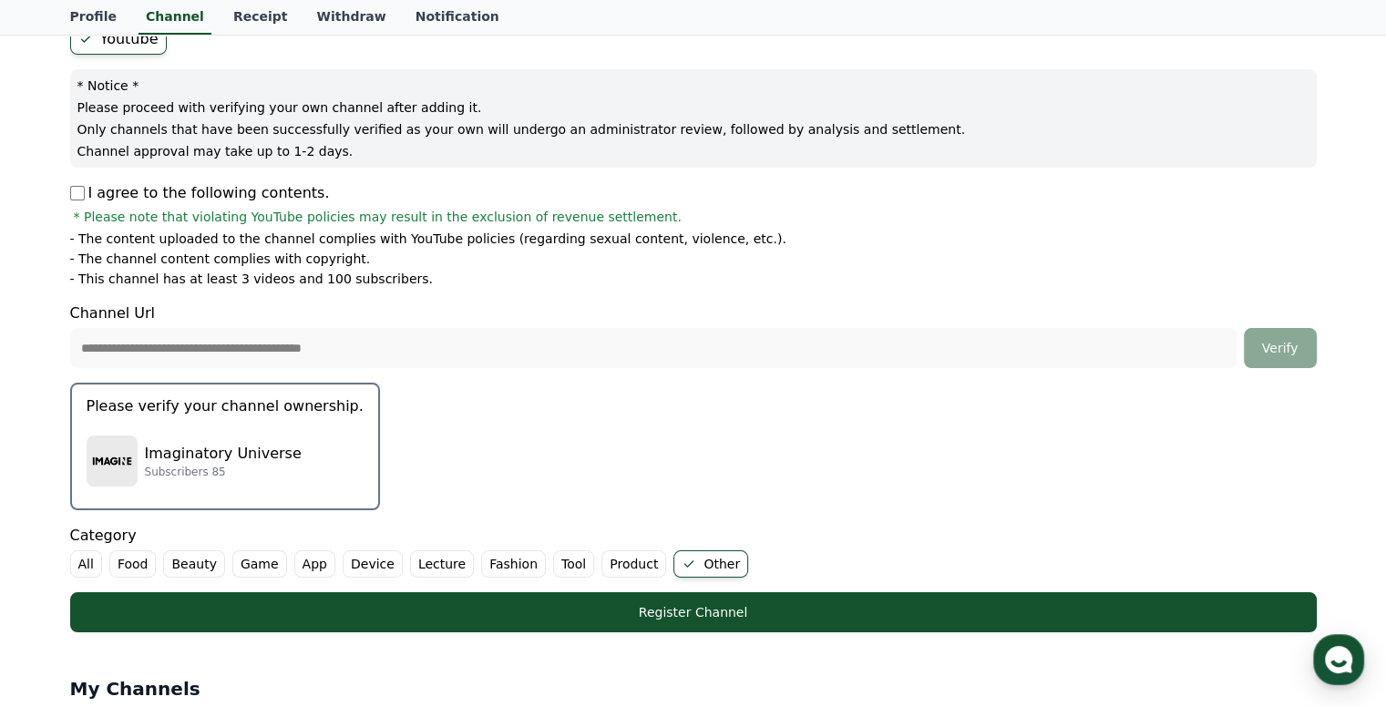
click at [554, 230] on p "- The content uploaded to the channel complies with YouTube policies (regarding…" at bounding box center [428, 239] width 716 height 18
click at [553, 263] on li "- The channel content complies with copyright." at bounding box center [693, 259] width 1246 height 18
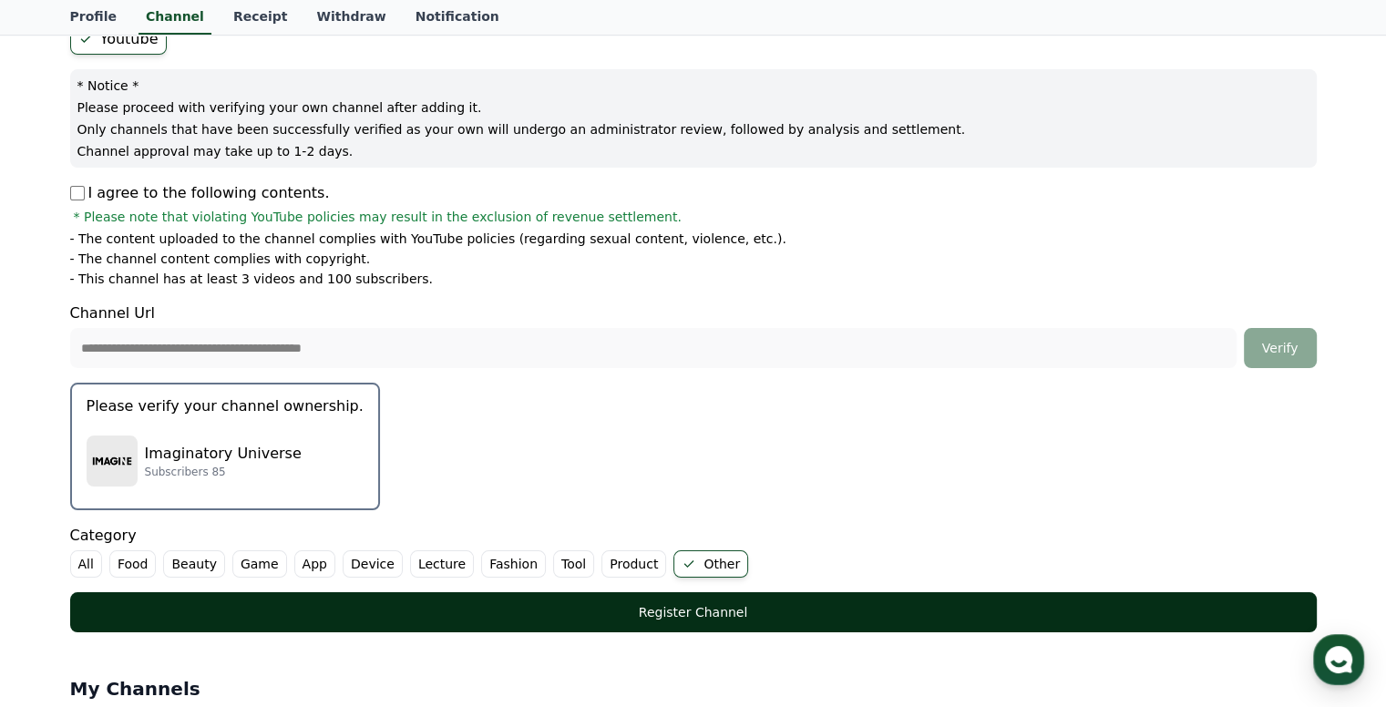
click at [681, 599] on button "Register Channel" at bounding box center [693, 612] width 1246 height 40
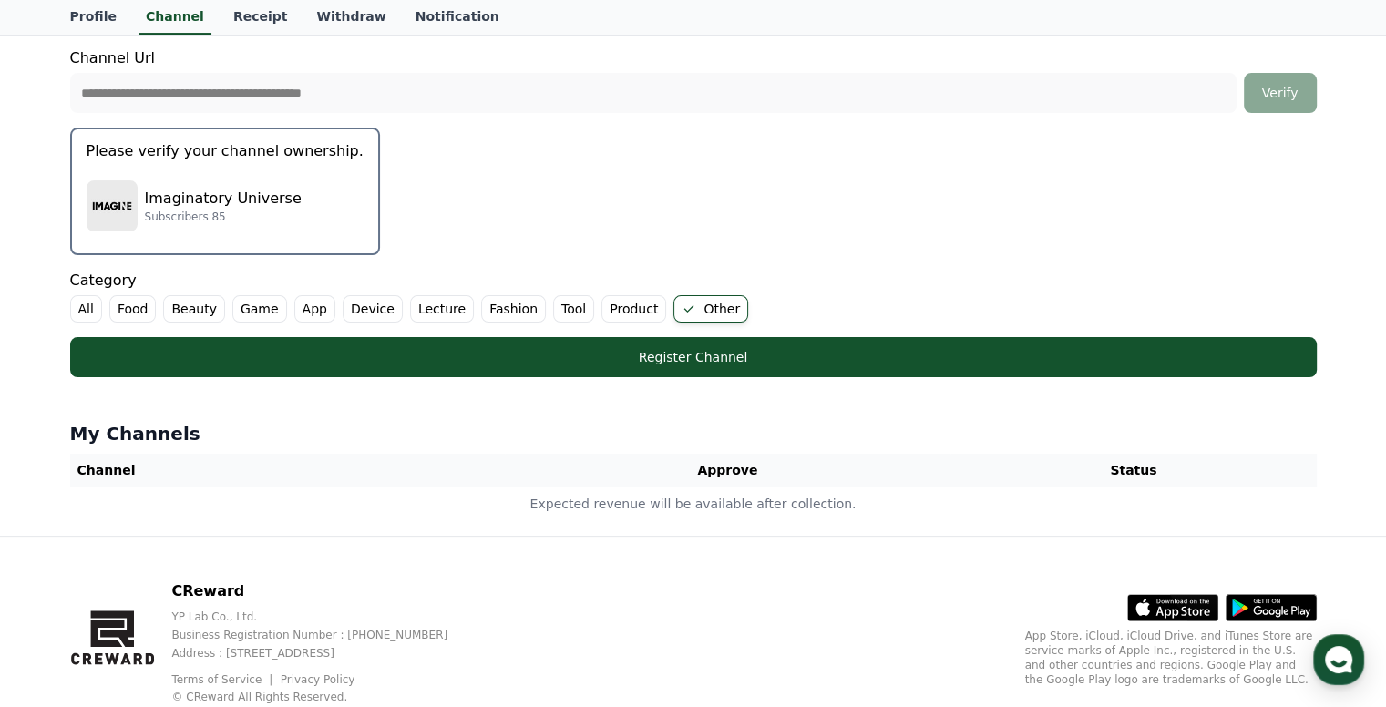
scroll to position [456, 0]
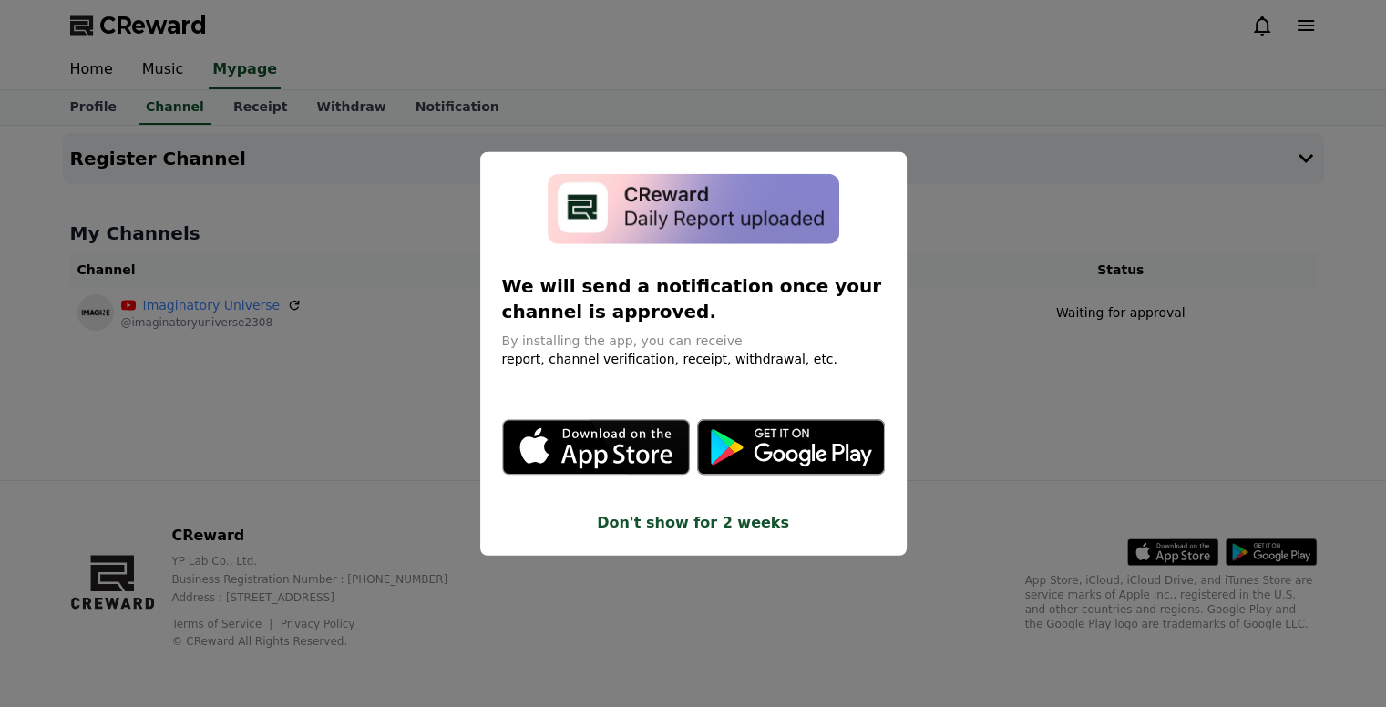
click at [971, 425] on button "close modal" at bounding box center [693, 353] width 1386 height 707
